Goal: Task Accomplishment & Management: Manage account settings

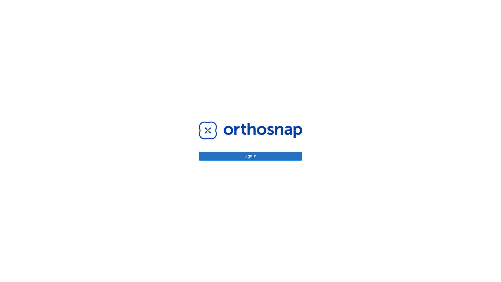
click at [250, 156] on button "Sign in" at bounding box center [250, 156] width 103 height 9
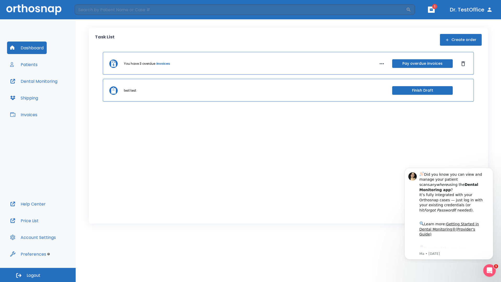
click at [38, 275] on span "Logout" at bounding box center [34, 275] width 14 height 6
